Goal: Task Accomplishment & Management: Use online tool/utility

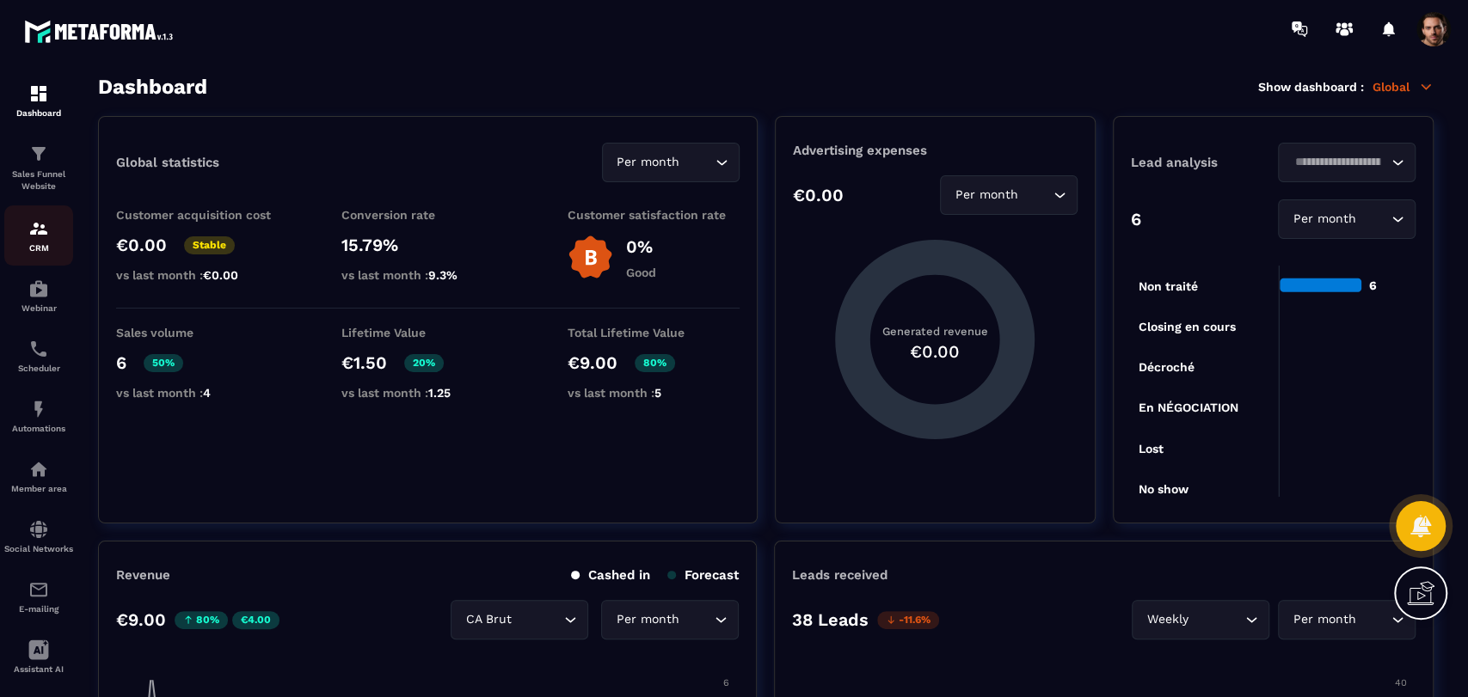
drag, startPoint x: 0, startPoint y: 0, endPoint x: 28, endPoint y: 245, distance: 246.6
click at [28, 245] on p "CRM" at bounding box center [38, 247] width 69 height 9
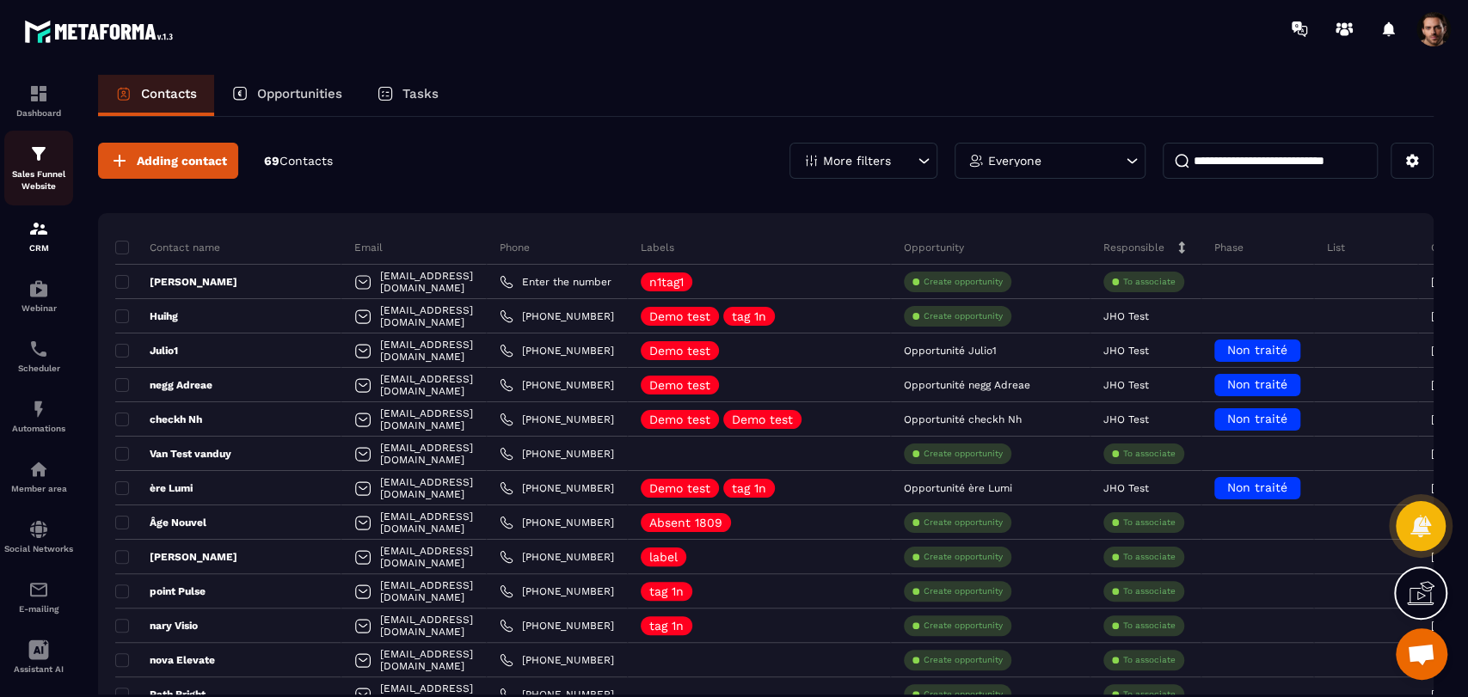
click at [37, 170] on p "Sales Funnel Website" at bounding box center [38, 181] width 69 height 24
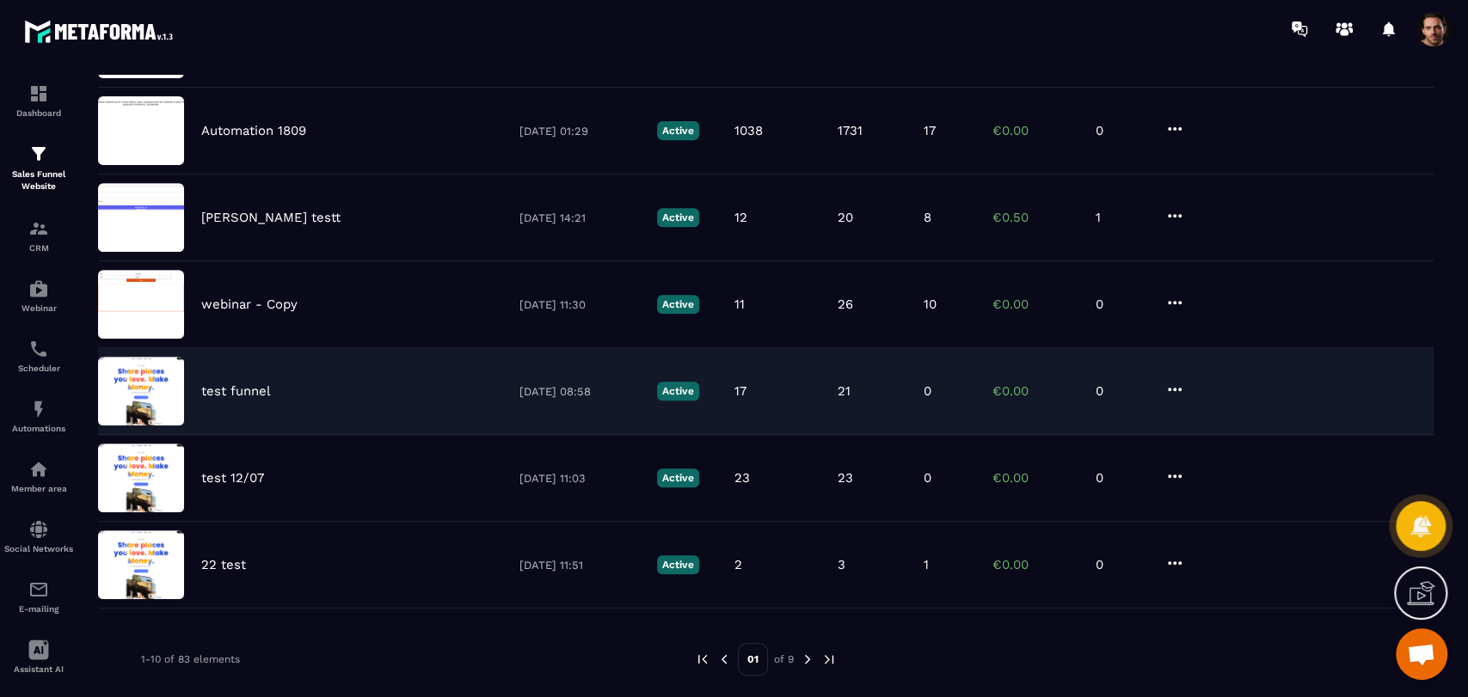
scroll to position [512, 0]
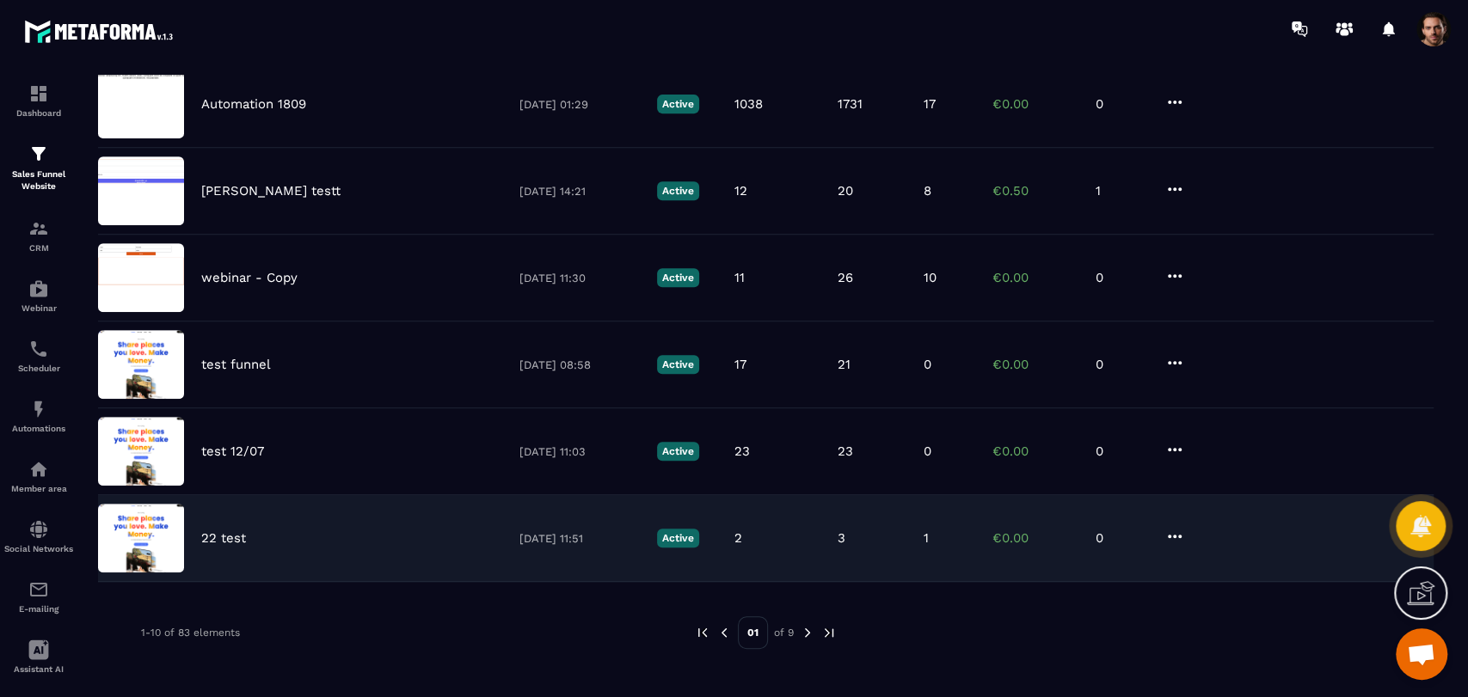
click at [914, 549] on div "22 test 28/05/2025 11:51 Active 2 3 1 €0.00 0" at bounding box center [765, 538] width 1335 height 87
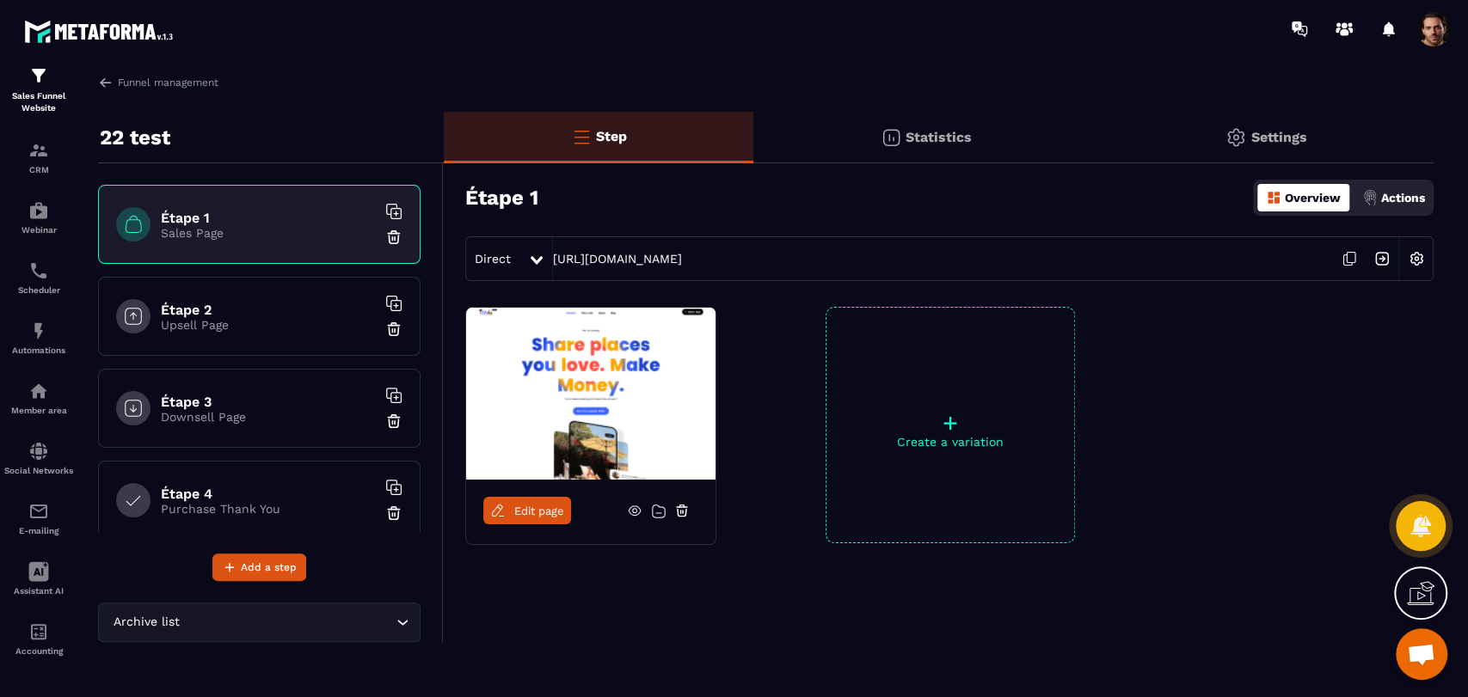
scroll to position [204, 0]
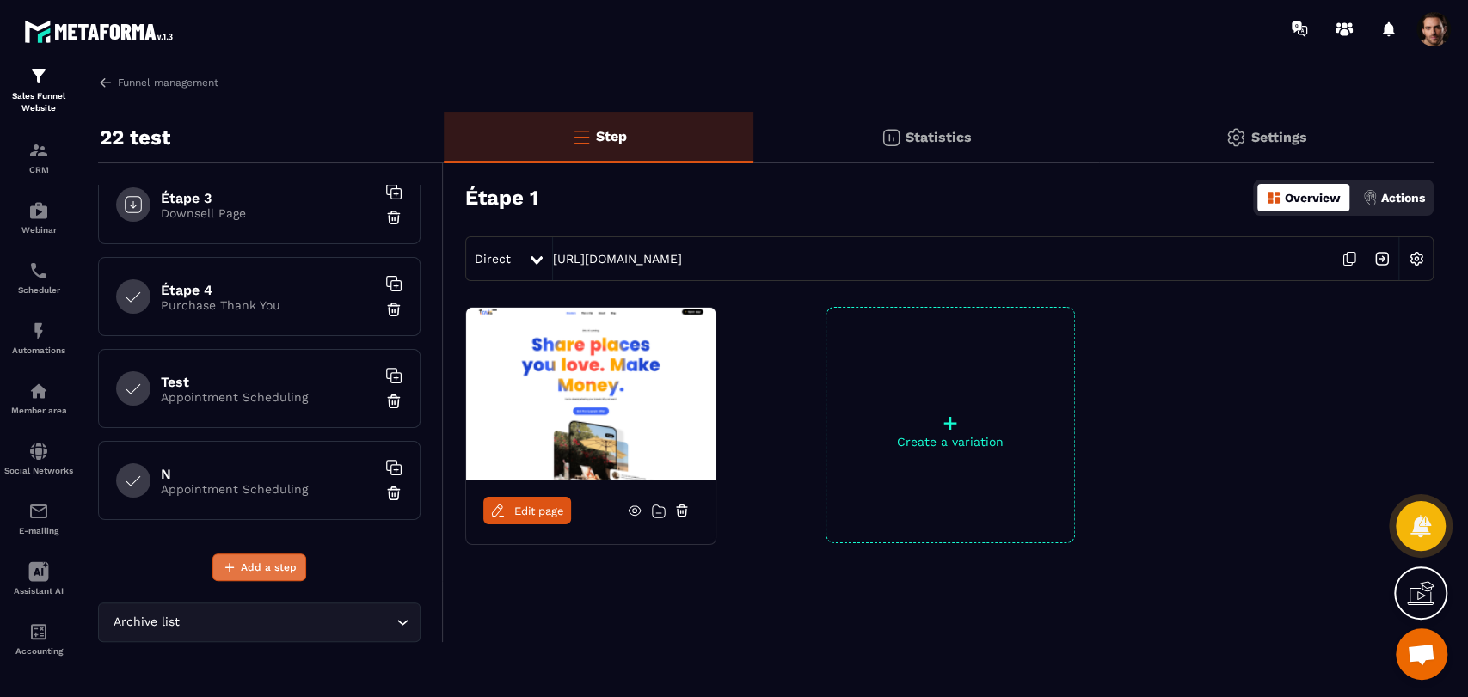
click at [274, 567] on span "Add a step" at bounding box center [269, 567] width 56 height 17
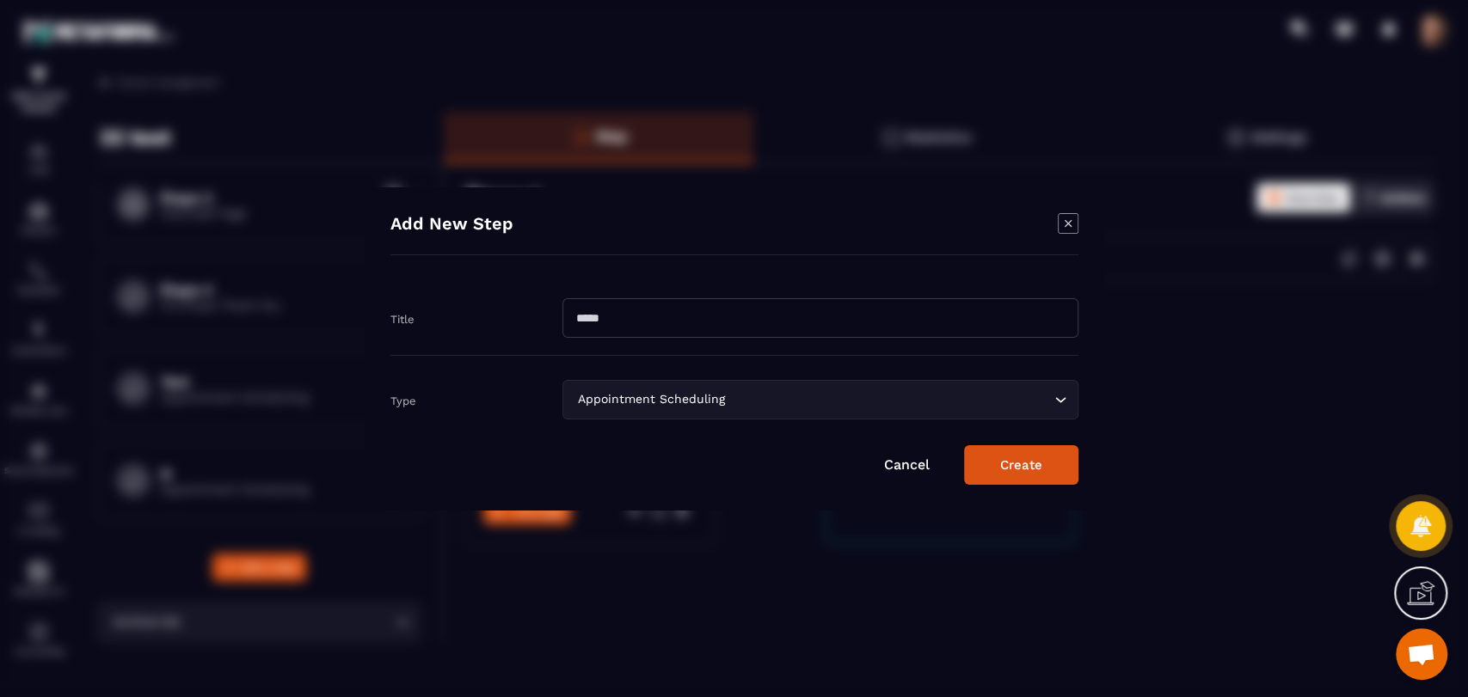
click at [689, 288] on div "Title" at bounding box center [734, 318] width 688 height 75
click at [689, 322] on input "Modal window" at bounding box center [820, 318] width 516 height 40
type input "**"
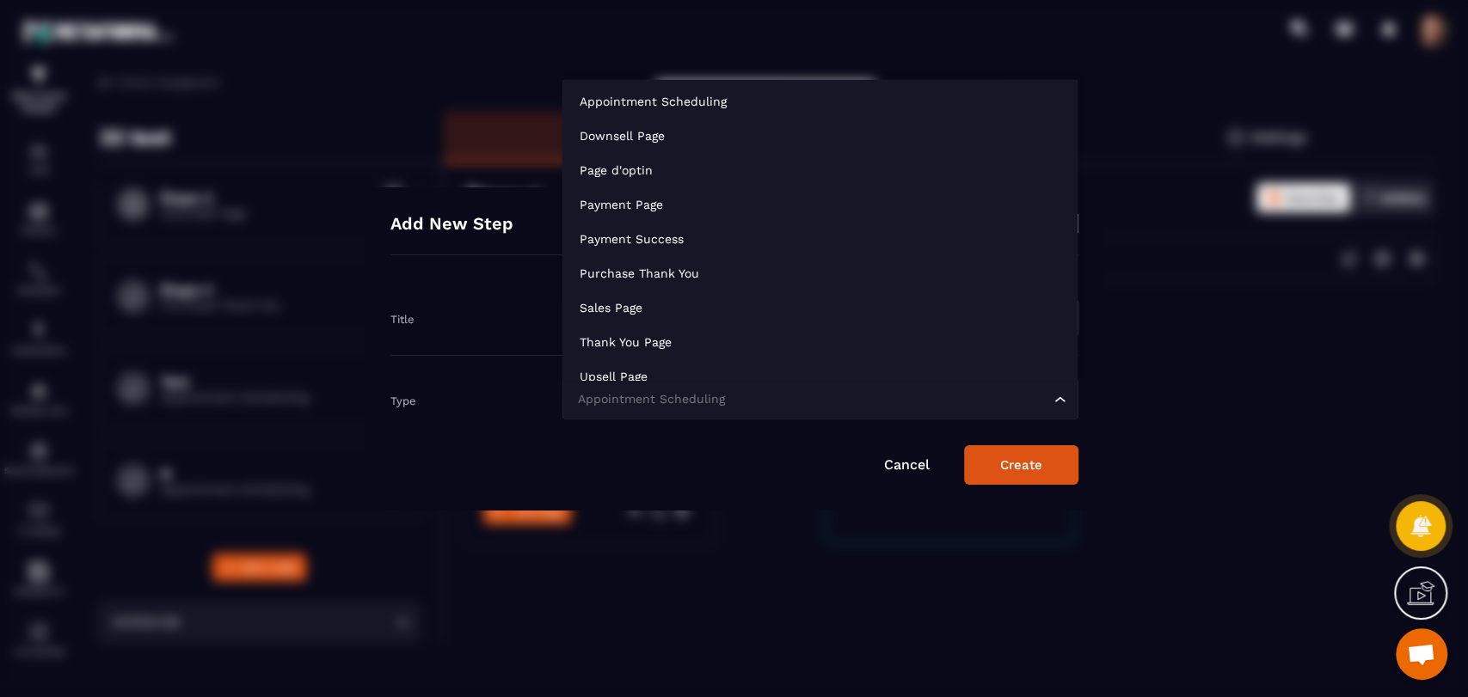
click at [681, 399] on div "Appointment Scheduling" at bounding box center [812, 399] width 480 height 19
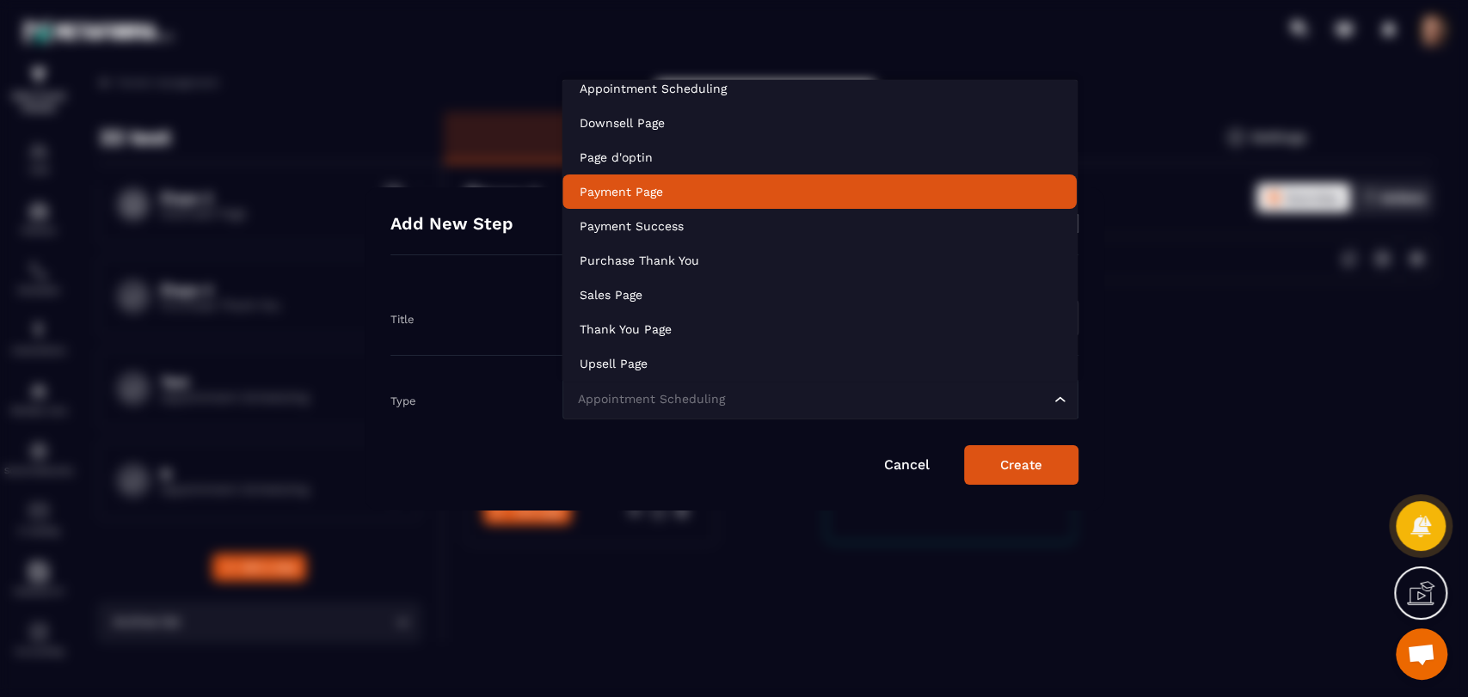
scroll to position [0, 0]
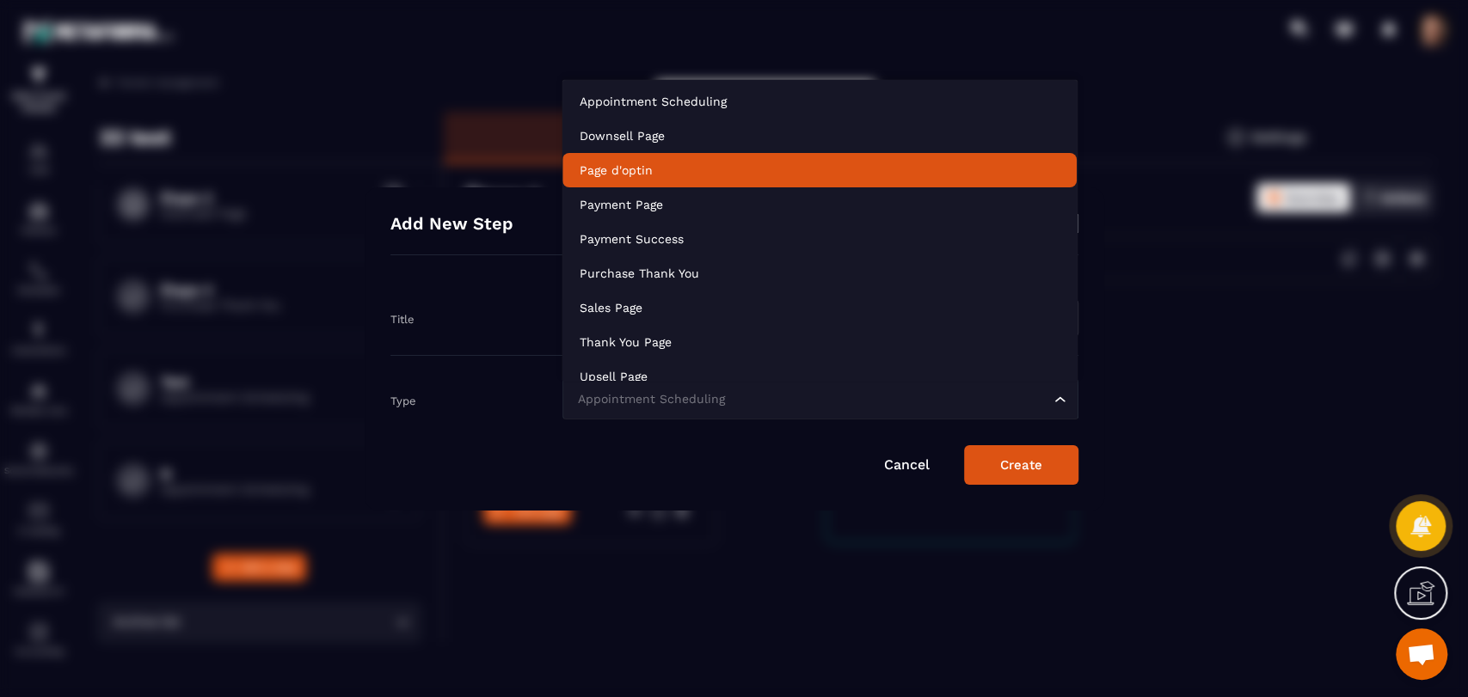
click at [672, 180] on li "Page d'optin" at bounding box center [819, 170] width 514 height 34
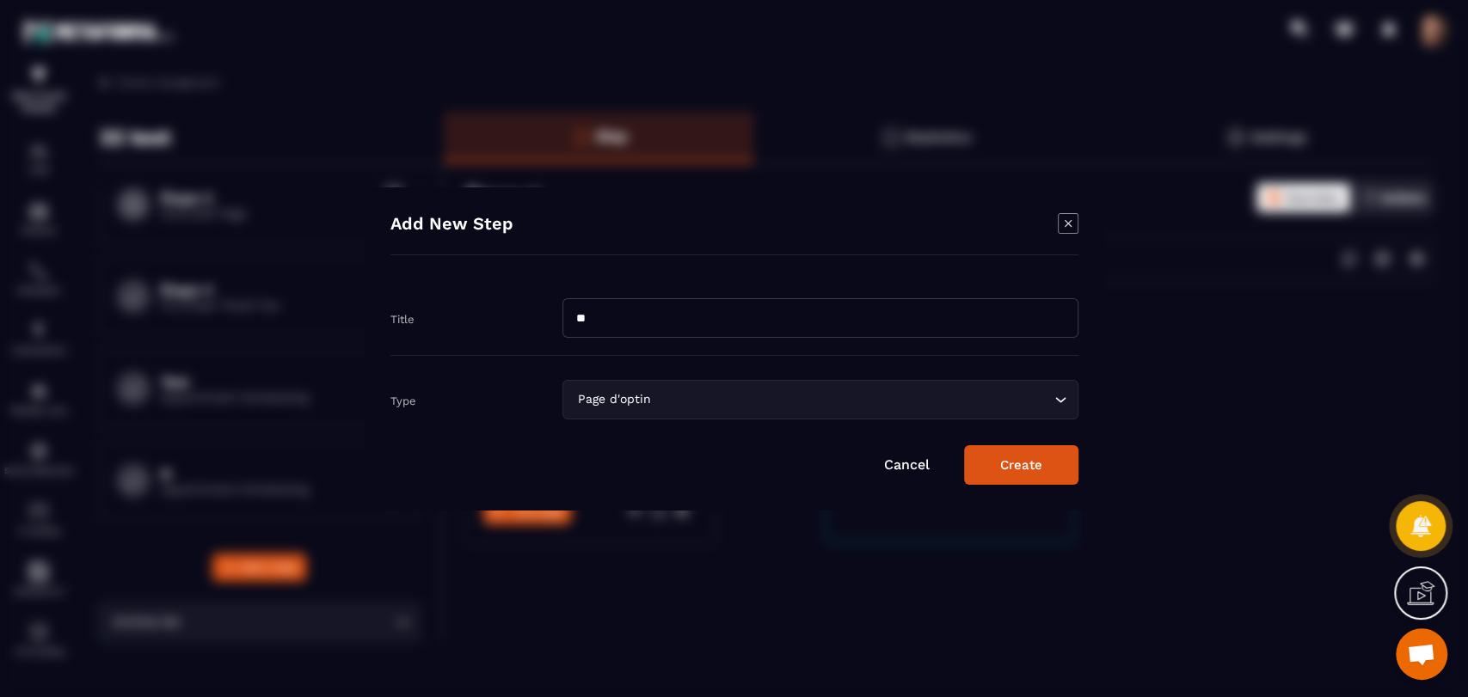
click at [988, 469] on button "Create" at bounding box center [1021, 465] width 114 height 40
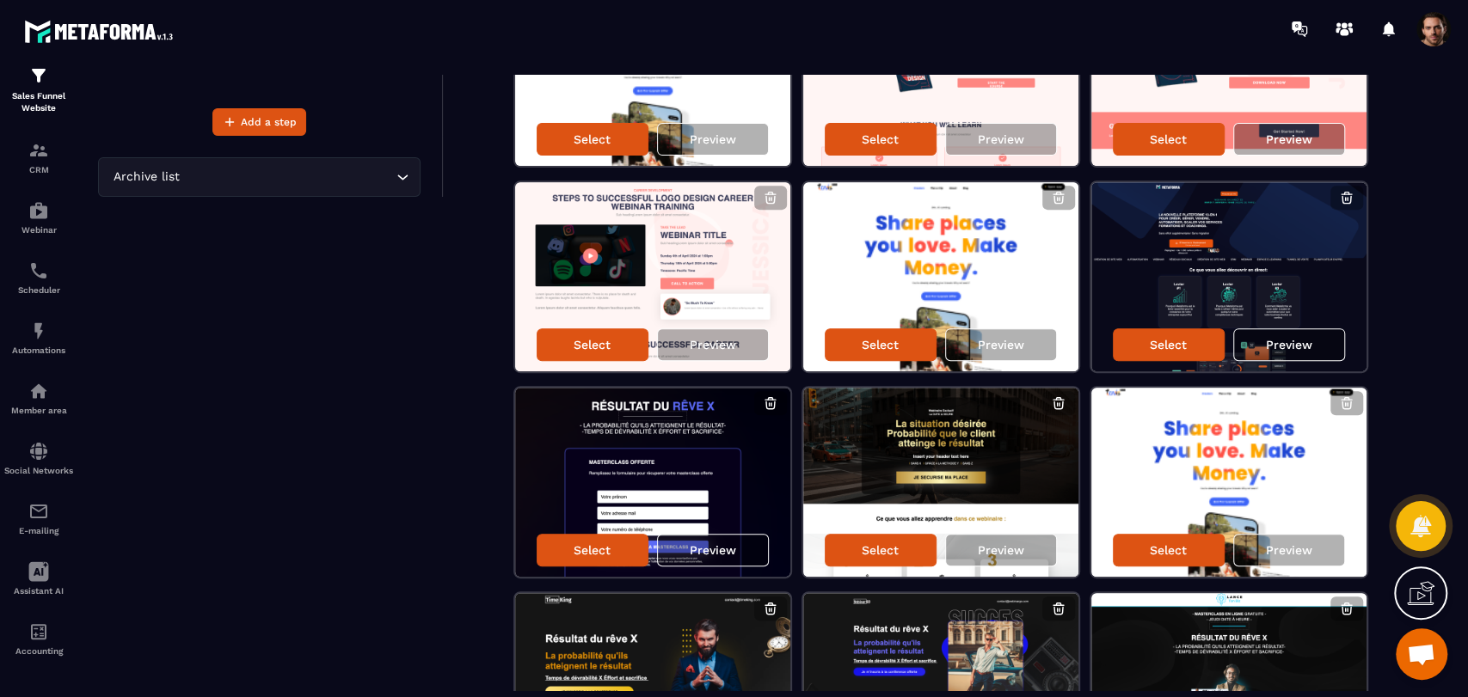
scroll to position [446, 0]
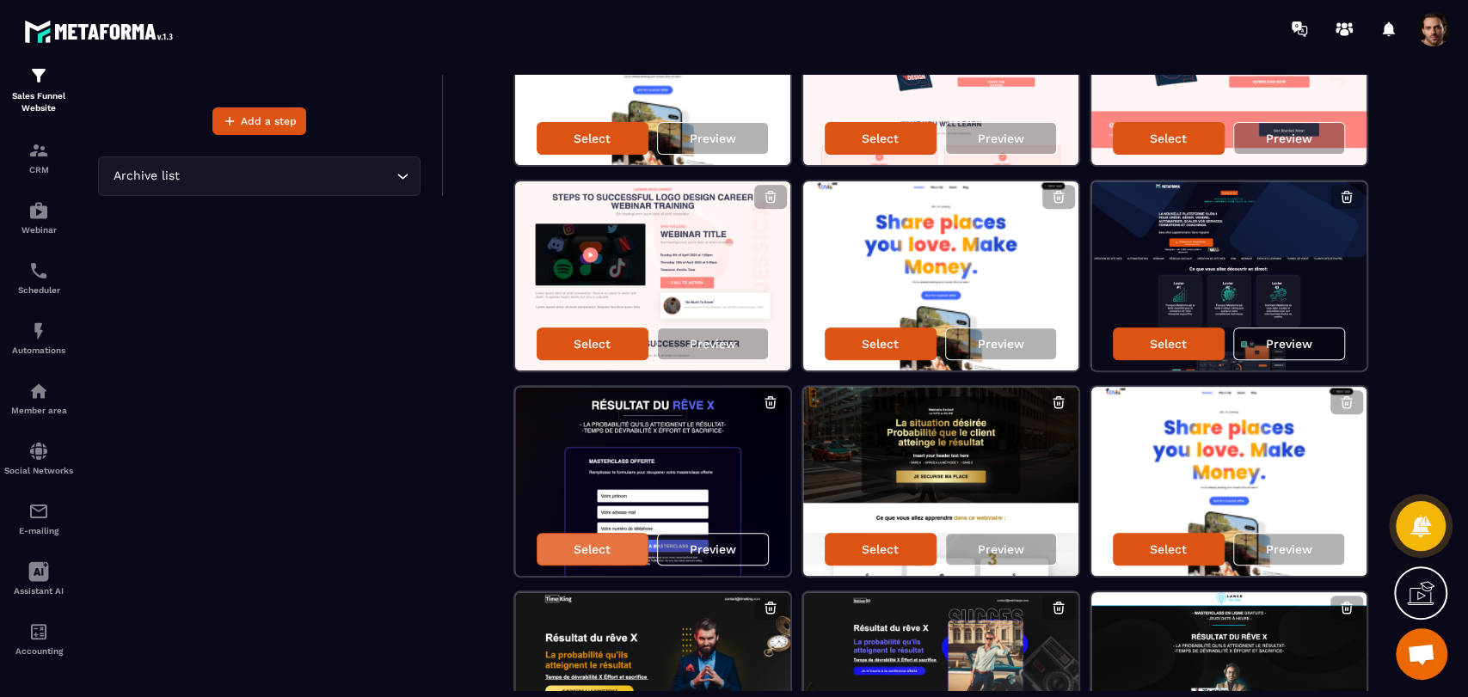
click at [576, 549] on p "Select" at bounding box center [591, 549] width 37 height 14
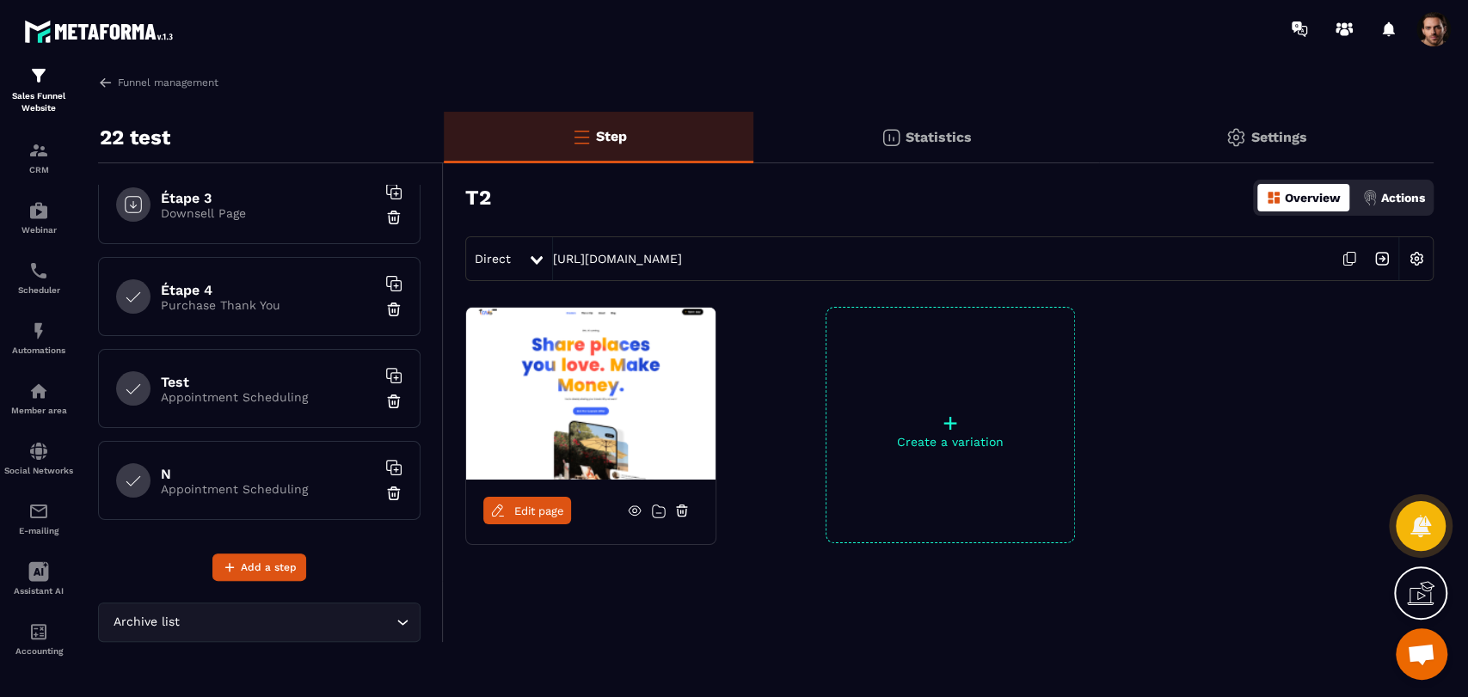
click at [888, 145] on img at bounding box center [890, 137] width 21 height 21
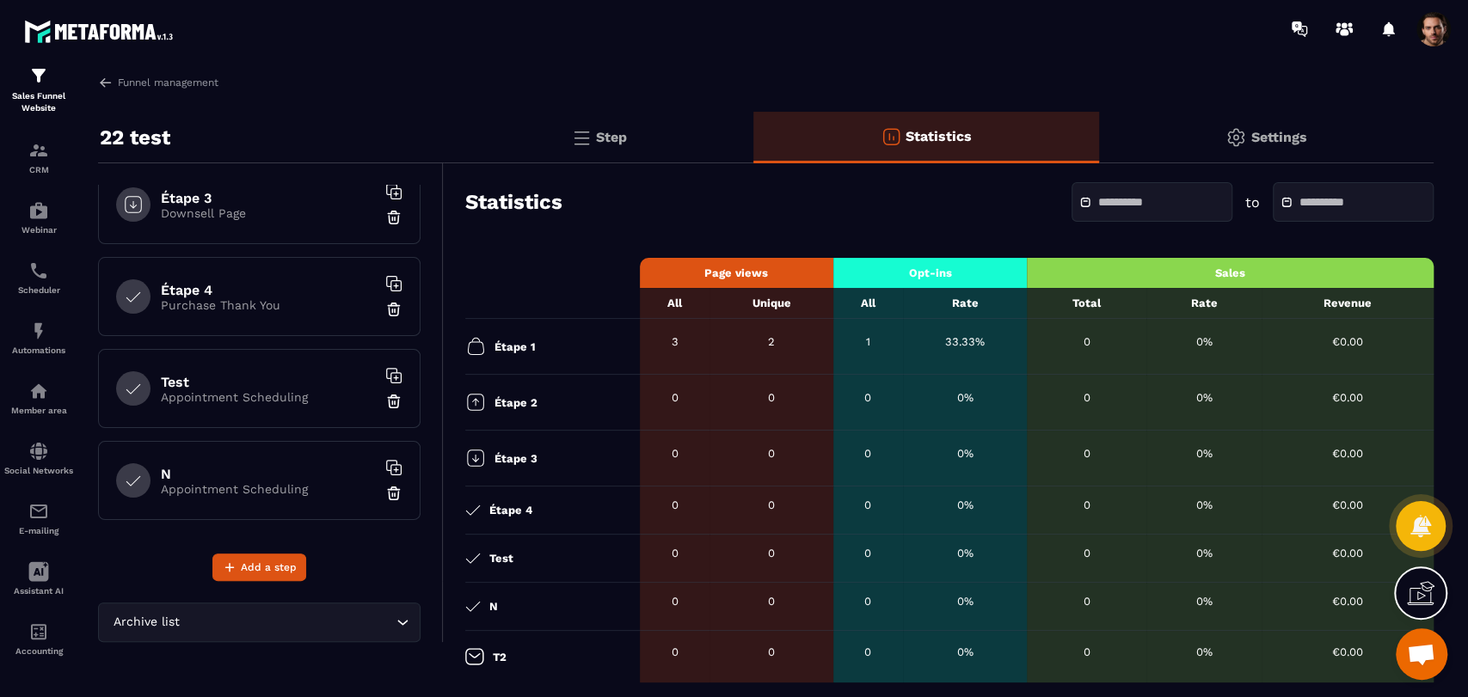
scroll to position [296, 0]
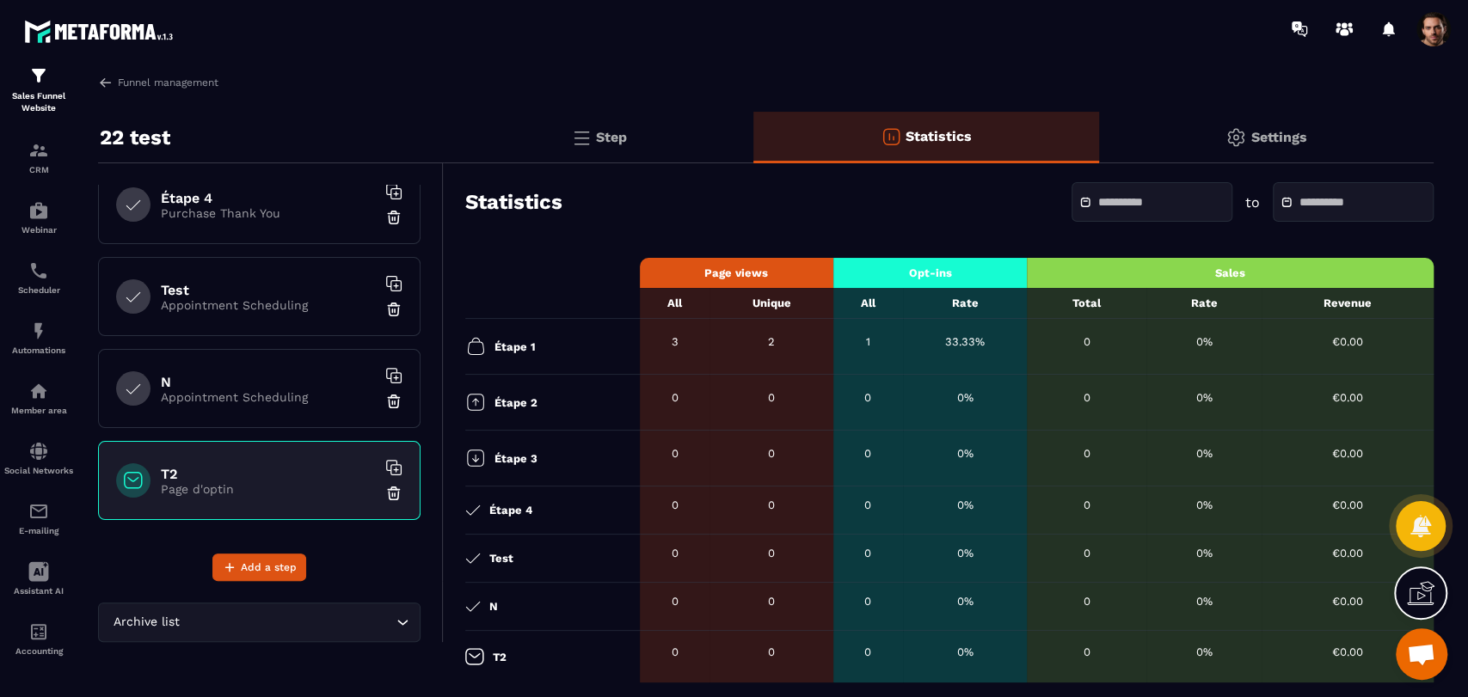
click at [638, 113] on div "Step" at bounding box center [599, 138] width 310 height 52
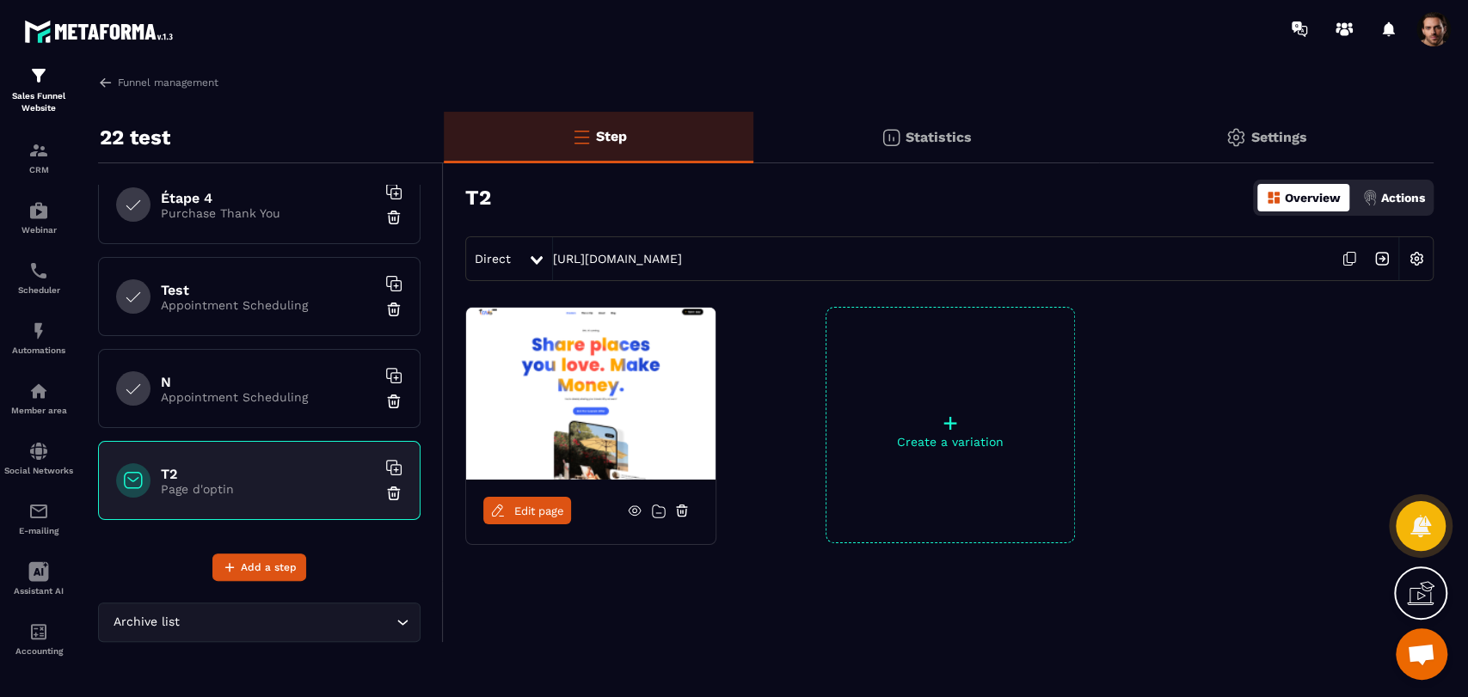
click at [561, 517] on span "Edit page" at bounding box center [539, 511] width 50 height 13
